Goal: Task Accomplishment & Management: Use online tool/utility

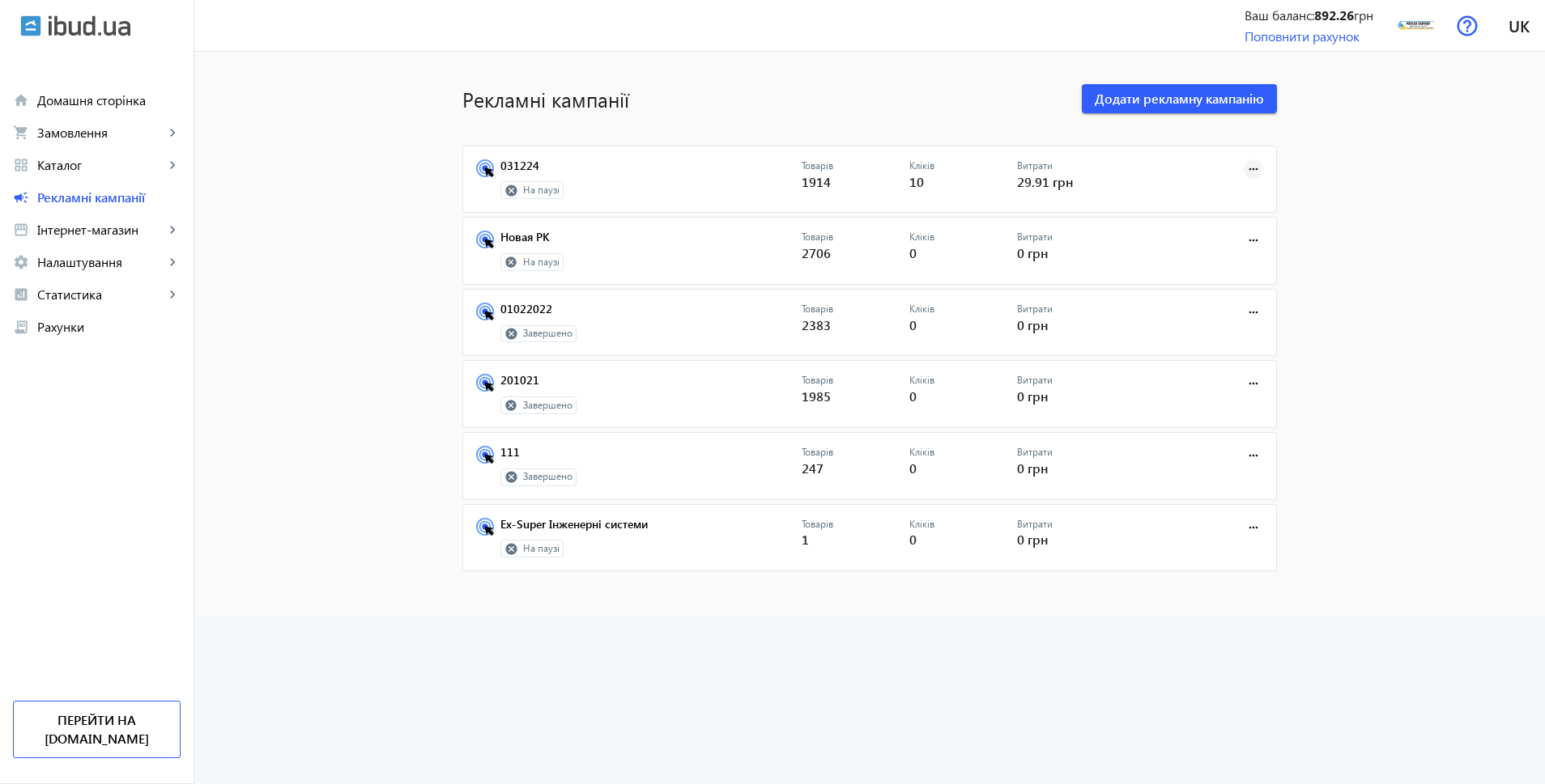
click at [1251, 168] on mat-icon "more_horiz" at bounding box center [1254, 169] width 18 height 18
click at [1219, 195] on button "Запустити" at bounding box center [1203, 205] width 111 height 39
click at [1245, 177] on mat-icon "more_horiz" at bounding box center [1254, 169] width 18 height 18
click at [1237, 197] on button "Запустити" at bounding box center [1203, 205] width 111 height 39
